Goal: Transaction & Acquisition: Book appointment/travel/reservation

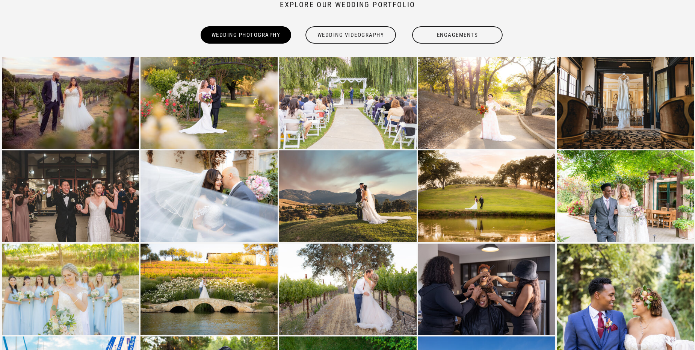
scroll to position [676, 0]
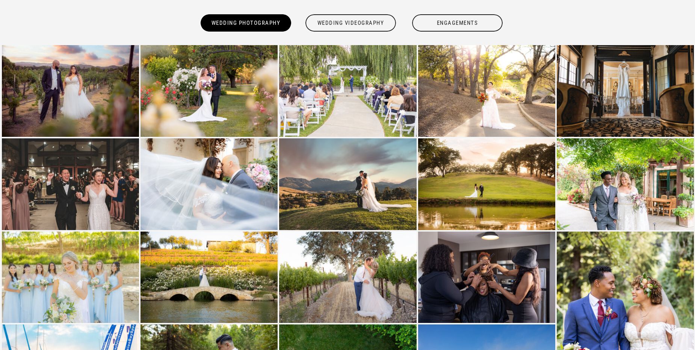
click at [341, 16] on div "Wedding Videography" at bounding box center [351, 22] width 92 height 17
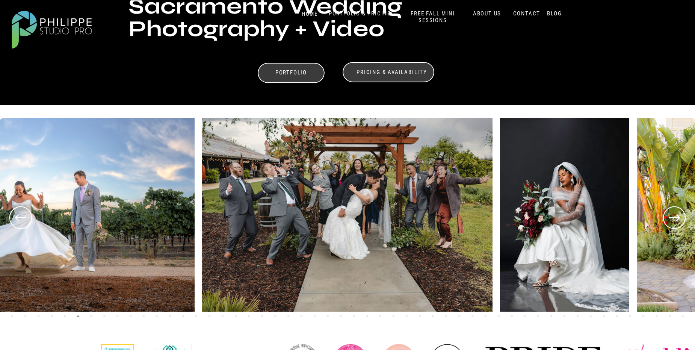
scroll to position [0, 0]
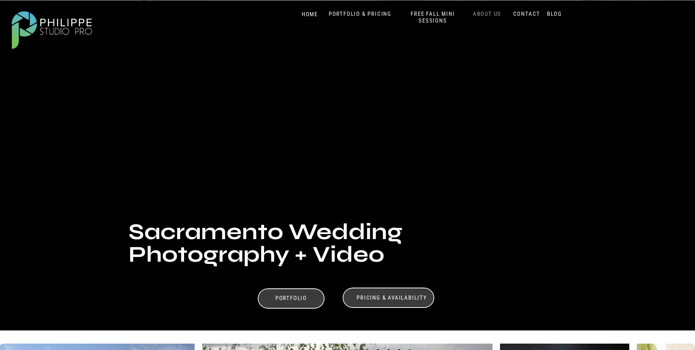
click at [483, 13] on nav "ABOUT US" at bounding box center [487, 14] width 32 height 7
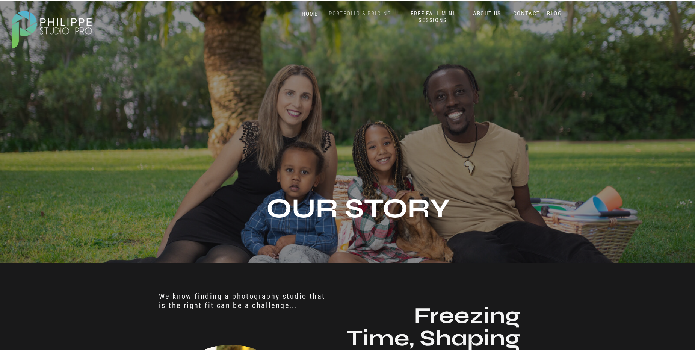
click at [344, 15] on nav "PORTFOLIO & PRICING" at bounding box center [360, 13] width 69 height 7
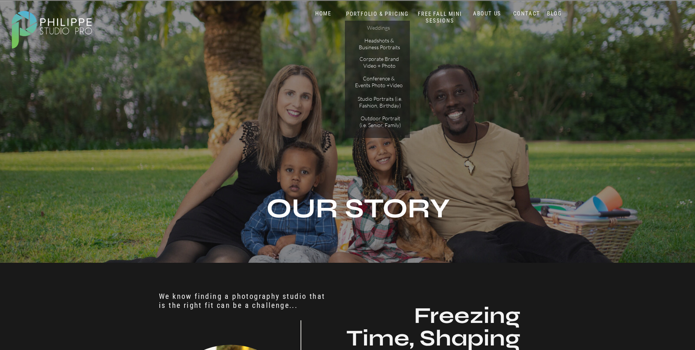
click at [368, 28] on p "Weddings" at bounding box center [378, 28] width 42 height 8
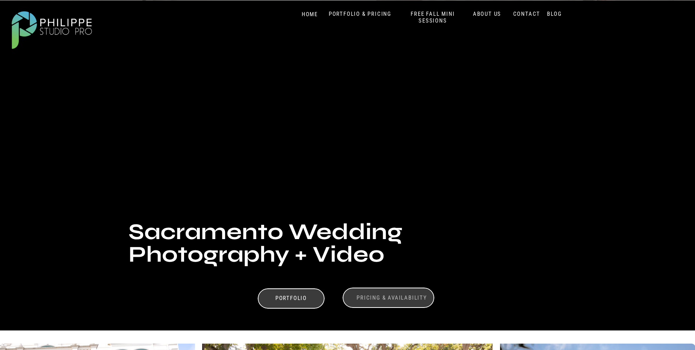
click at [392, 294] on h3 "Pricing & Availability" at bounding box center [391, 297] width 75 height 7
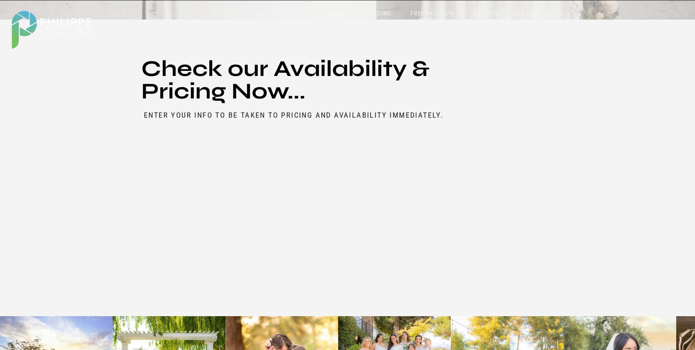
scroll to position [3929, 0]
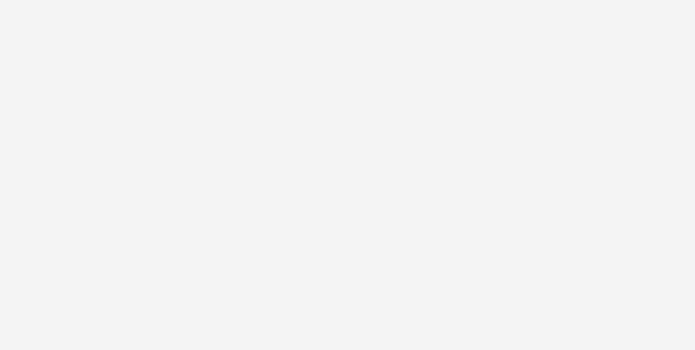
drag, startPoint x: 161, startPoint y: 171, endPoint x: 163, endPoint y: 165, distance: 6.1
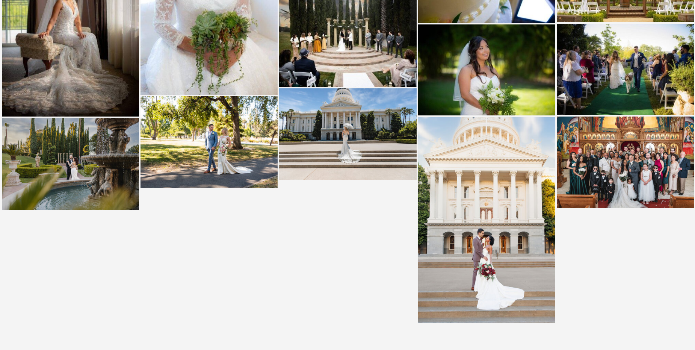
scroll to position [1798, 0]
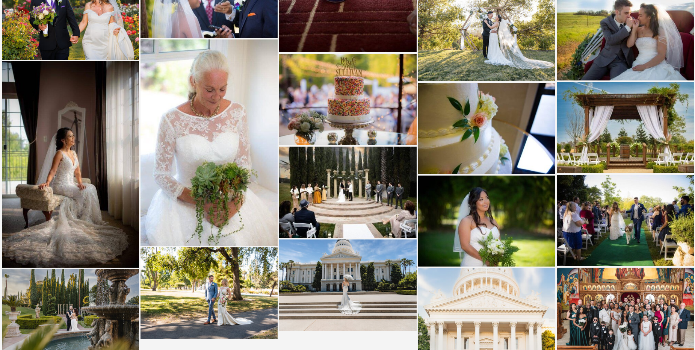
click at [41, 158] on img at bounding box center [70, 164] width 137 height 206
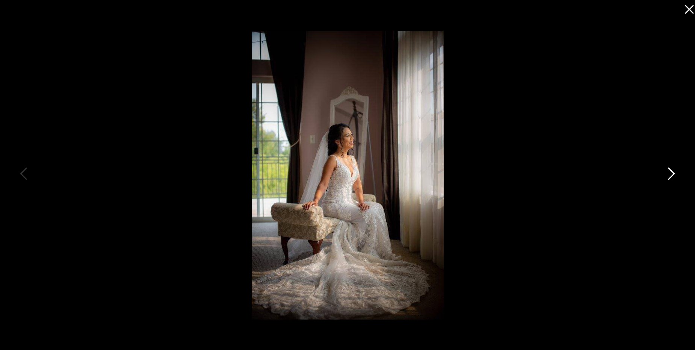
click at [669, 174] on icon at bounding box center [670, 175] width 19 height 23
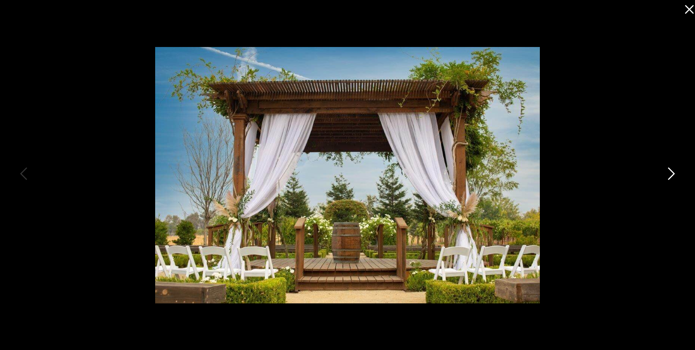
click at [669, 174] on icon at bounding box center [670, 175] width 19 height 23
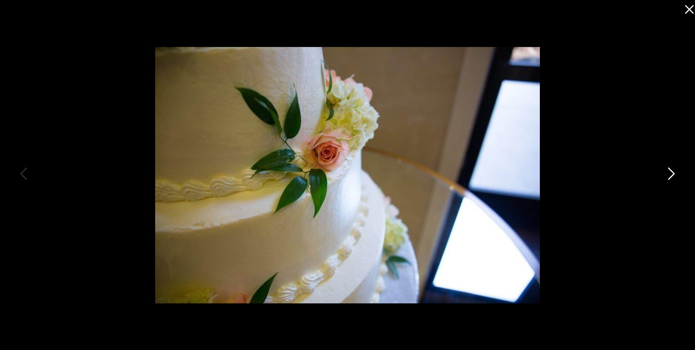
click at [669, 174] on icon at bounding box center [670, 175] width 19 height 23
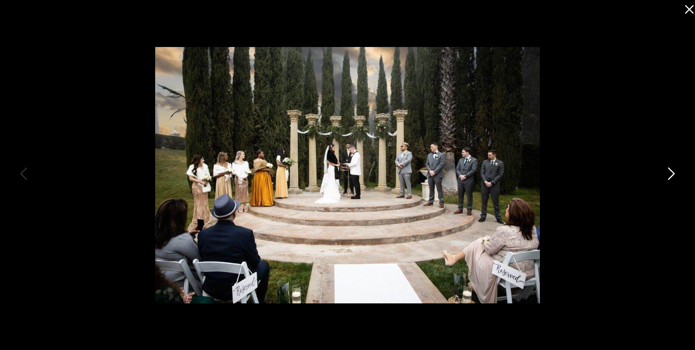
click at [669, 174] on icon at bounding box center [670, 175] width 19 height 23
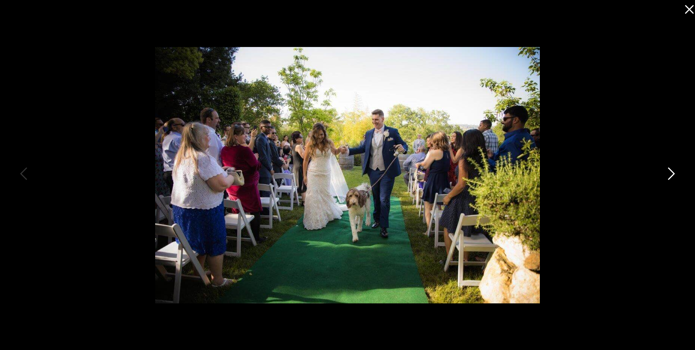
click at [669, 174] on icon at bounding box center [670, 175] width 19 height 23
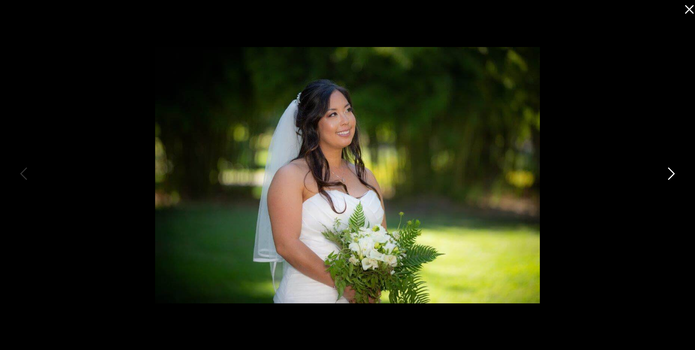
click at [669, 174] on icon at bounding box center [670, 175] width 19 height 23
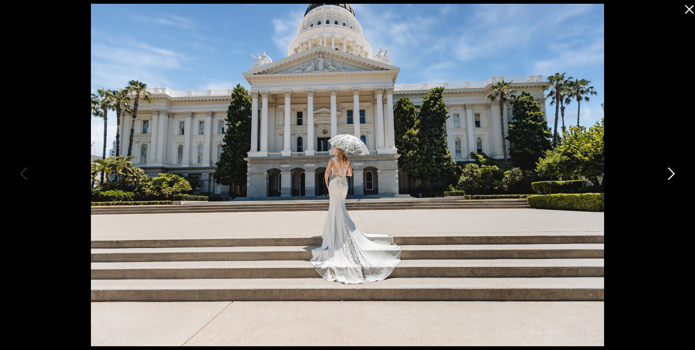
click at [669, 174] on icon at bounding box center [670, 175] width 19 height 23
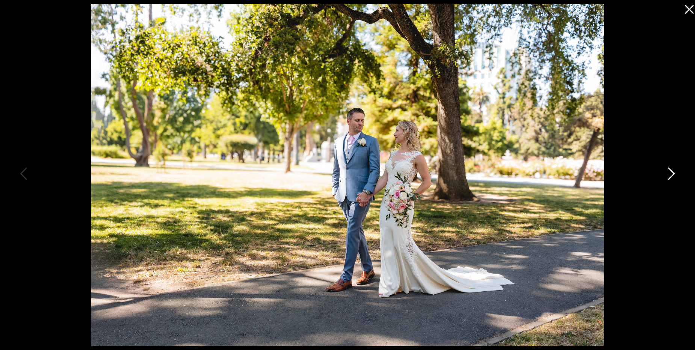
click at [669, 174] on icon at bounding box center [670, 175] width 19 height 23
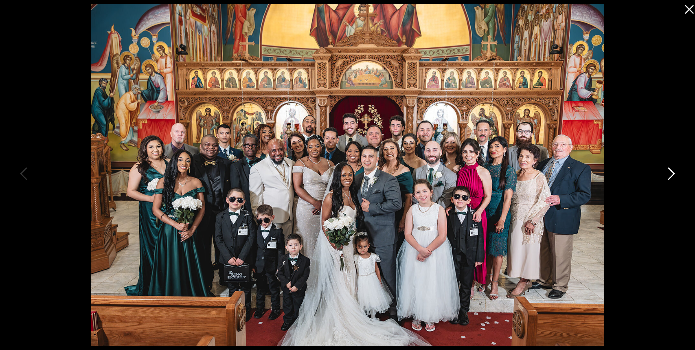
click at [669, 174] on icon at bounding box center [670, 175] width 19 height 23
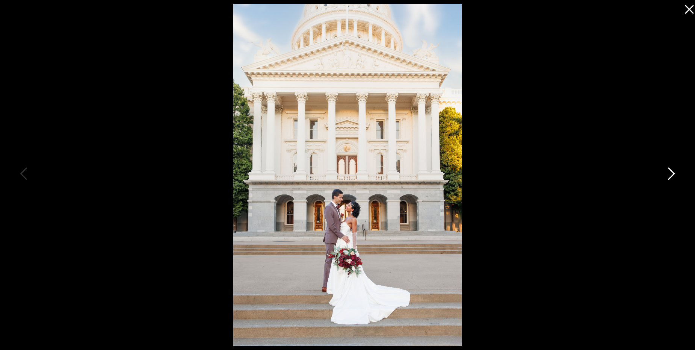
click at [669, 174] on icon at bounding box center [670, 175] width 19 height 23
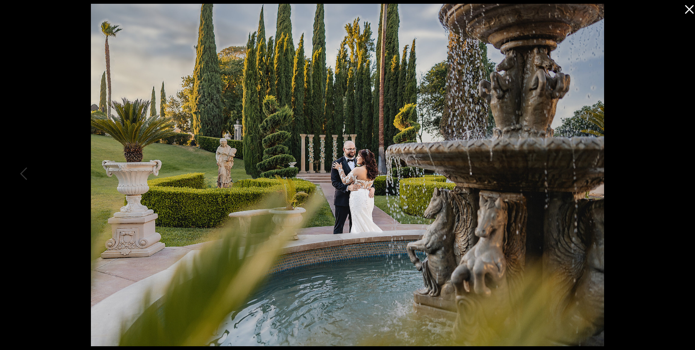
click at [689, 13] on icon at bounding box center [687, 7] width 15 height 15
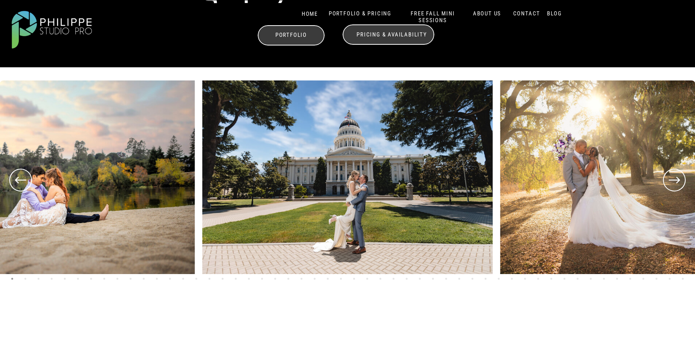
scroll to position [451, 0]
